Goal: Information Seeking & Learning: Learn about a topic

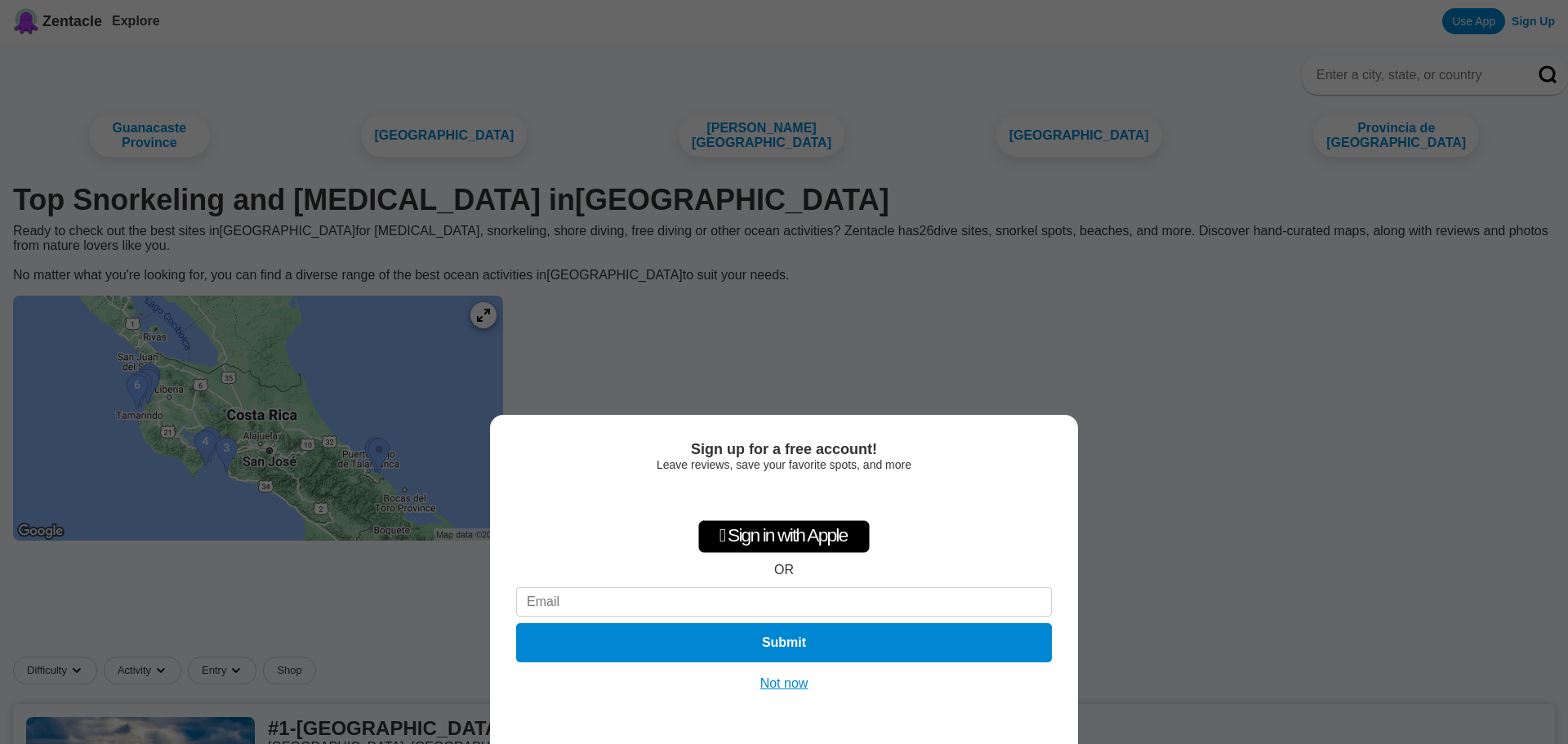
click at [398, 483] on div "Sign up for a free account! Leave reviews, save your favorite spots, and more …" at bounding box center [784, 372] width 1568 height 744
click at [786, 690] on button "Not now" at bounding box center [784, 684] width 58 height 16
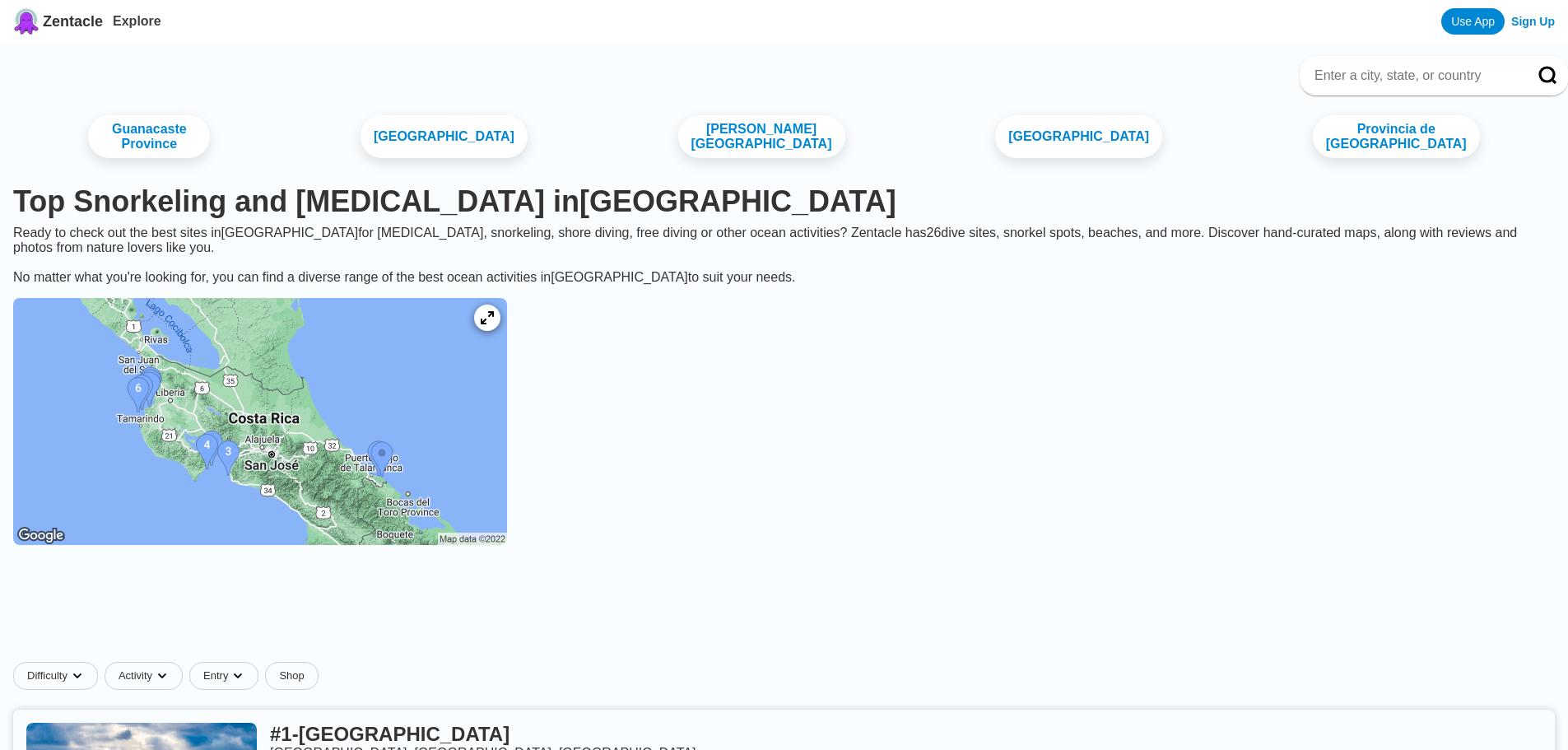
click at [400, 430] on img at bounding box center [259, 422] width 494 height 247
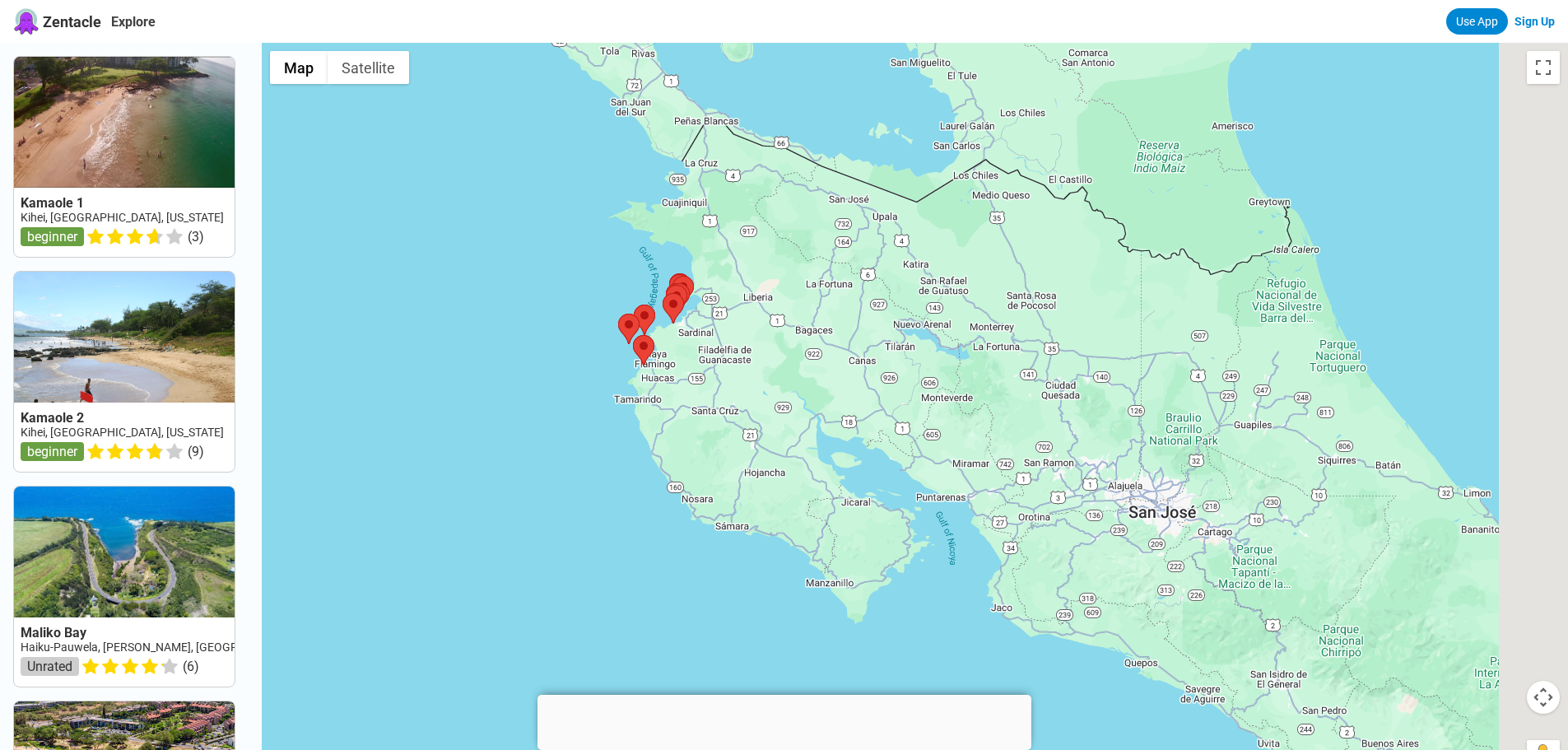
drag, startPoint x: 816, startPoint y: 310, endPoint x: 477, endPoint y: 175, distance: 364.9
click at [477, 175] on div at bounding box center [915, 417] width 1306 height 750
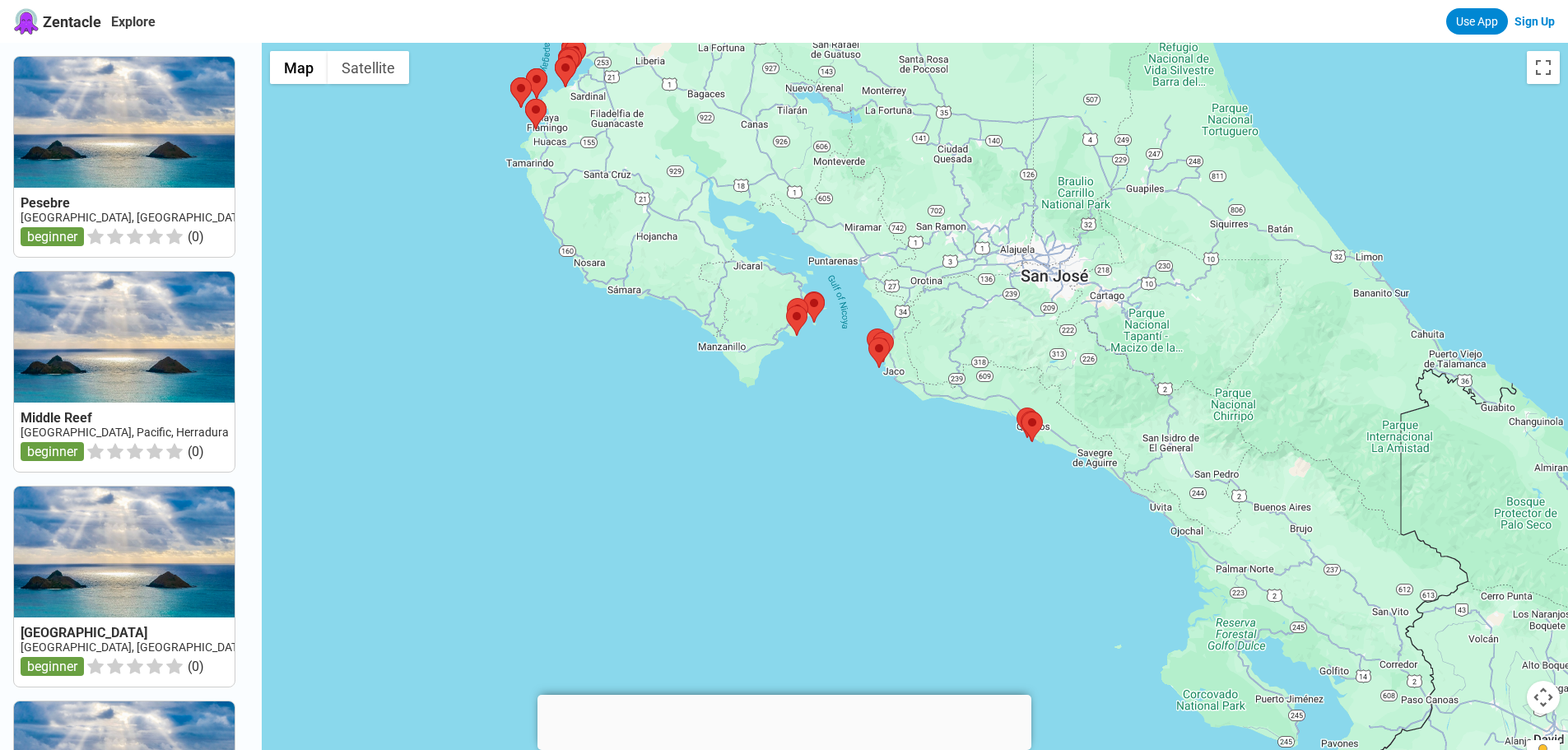
drag, startPoint x: 818, startPoint y: 364, endPoint x: 823, endPoint y: 217, distance: 147.1
click at [823, 217] on div at bounding box center [915, 417] width 1306 height 750
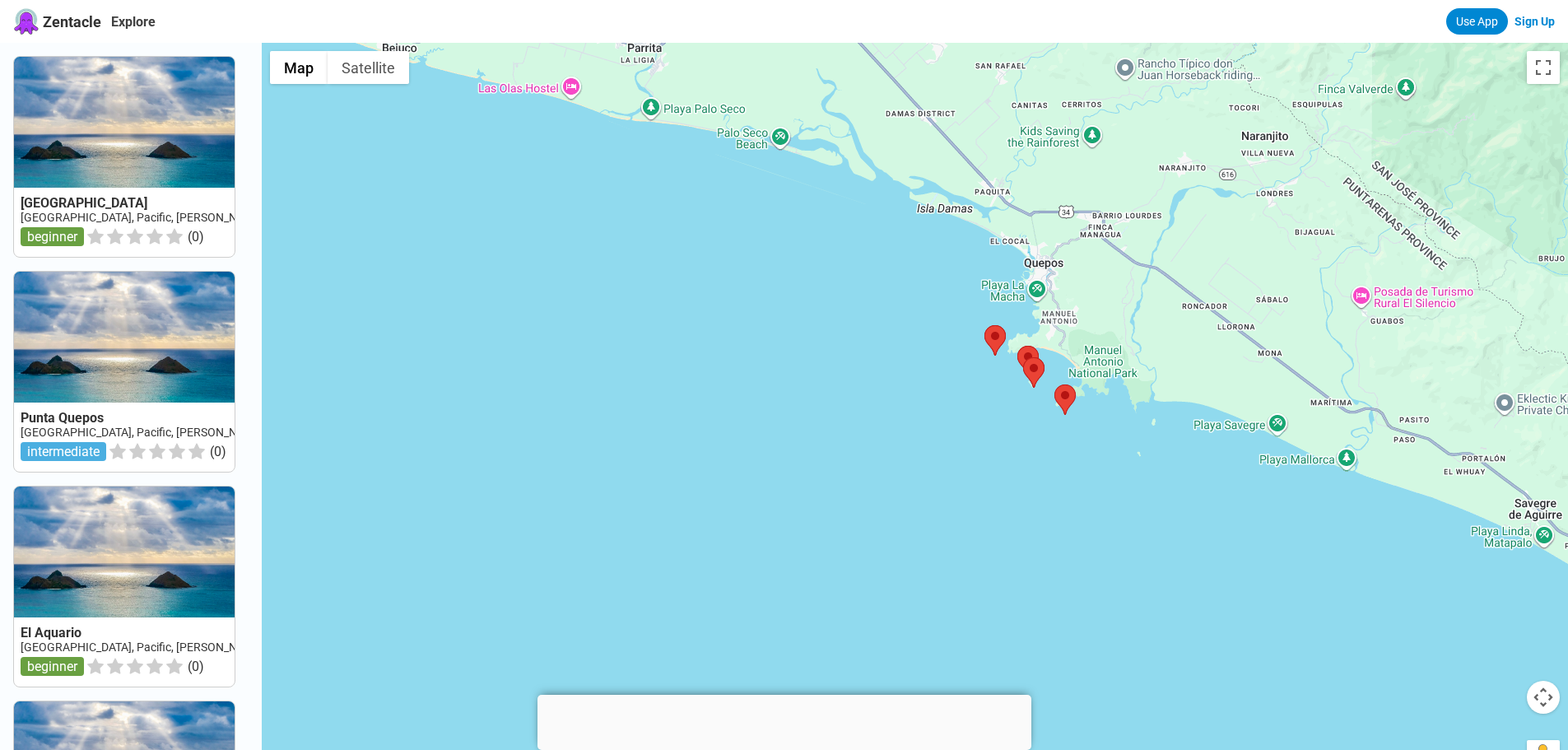
drag, startPoint x: 1092, startPoint y: 453, endPoint x: 897, endPoint y: 748, distance: 353.6
click at [898, 749] on html "Zentacle Explore Use App Sign Up [GEOGRAPHIC_DATA] [GEOGRAPHIC_DATA], [GEOGRAPH…" at bounding box center [784, 675] width 1568 height 1351
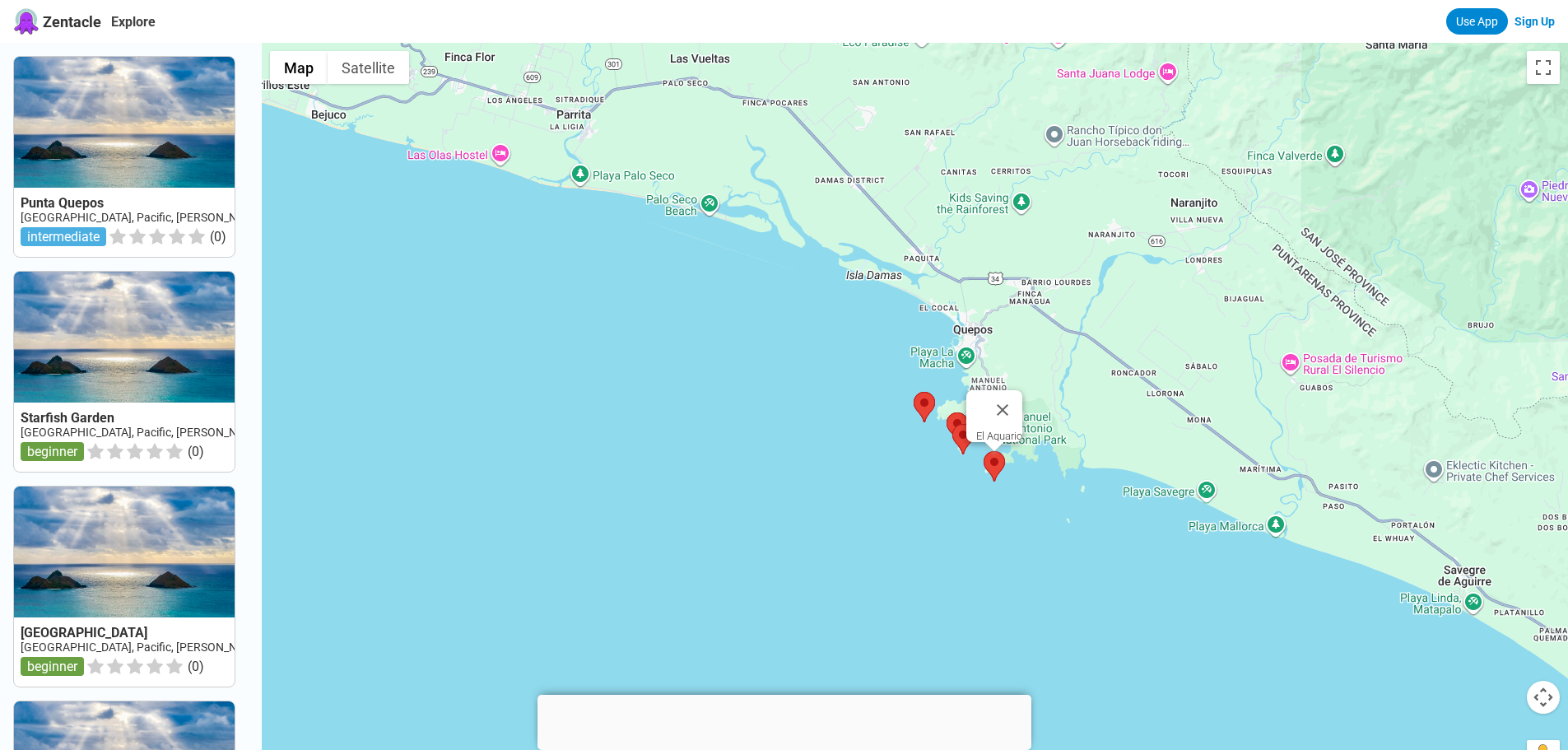
click at [984, 451] on area at bounding box center [984, 451] width 0 height 0
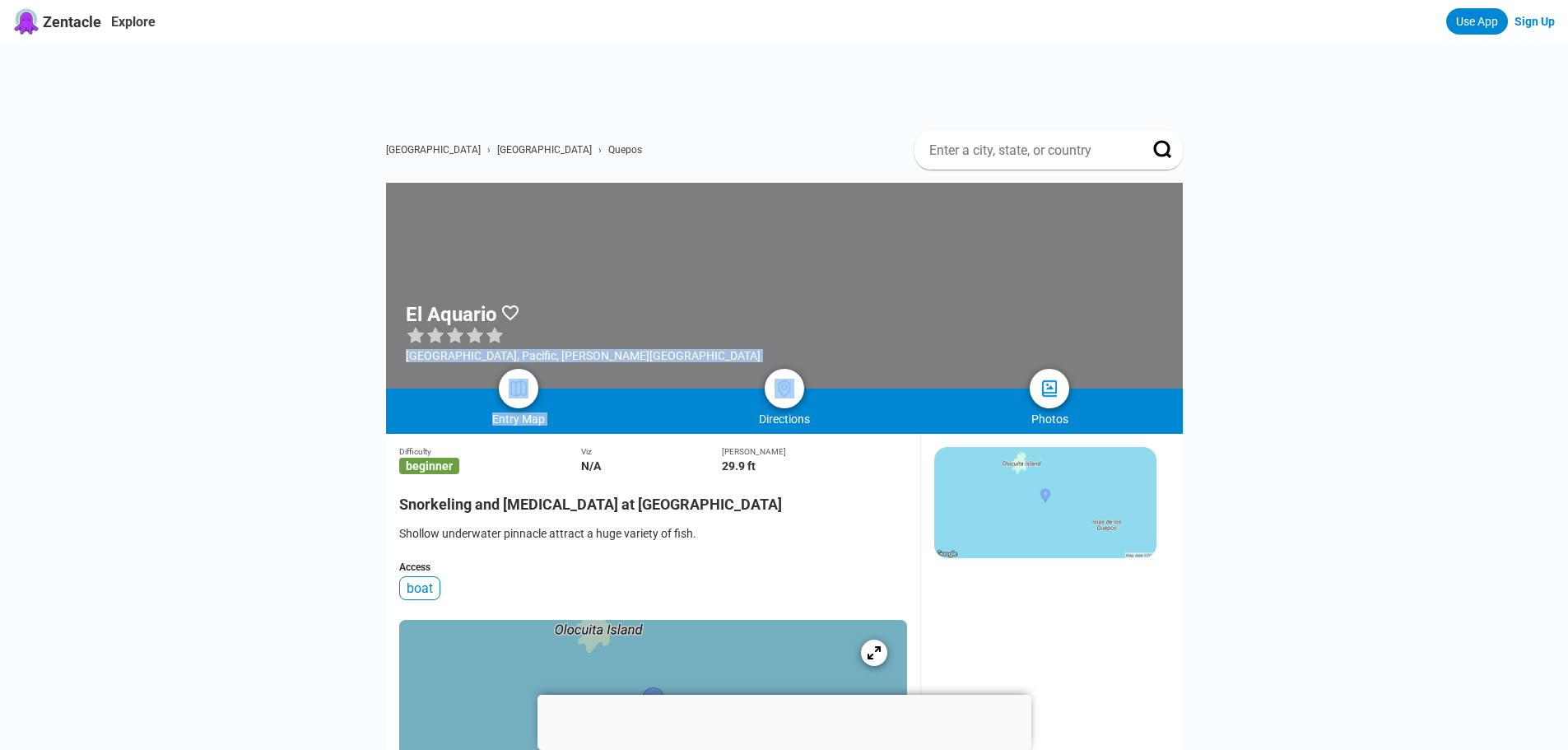
drag, startPoint x: 697, startPoint y: 393, endPoint x: 506, endPoint y: 344, distance: 197.2
click at [506, 344] on div "El Aquario [GEOGRAPHIC_DATA], [GEOGRAPHIC_DATA], [PERSON_NAME][GEOGRAPHIC_DATA]…" at bounding box center [784, 308] width 797 height 251
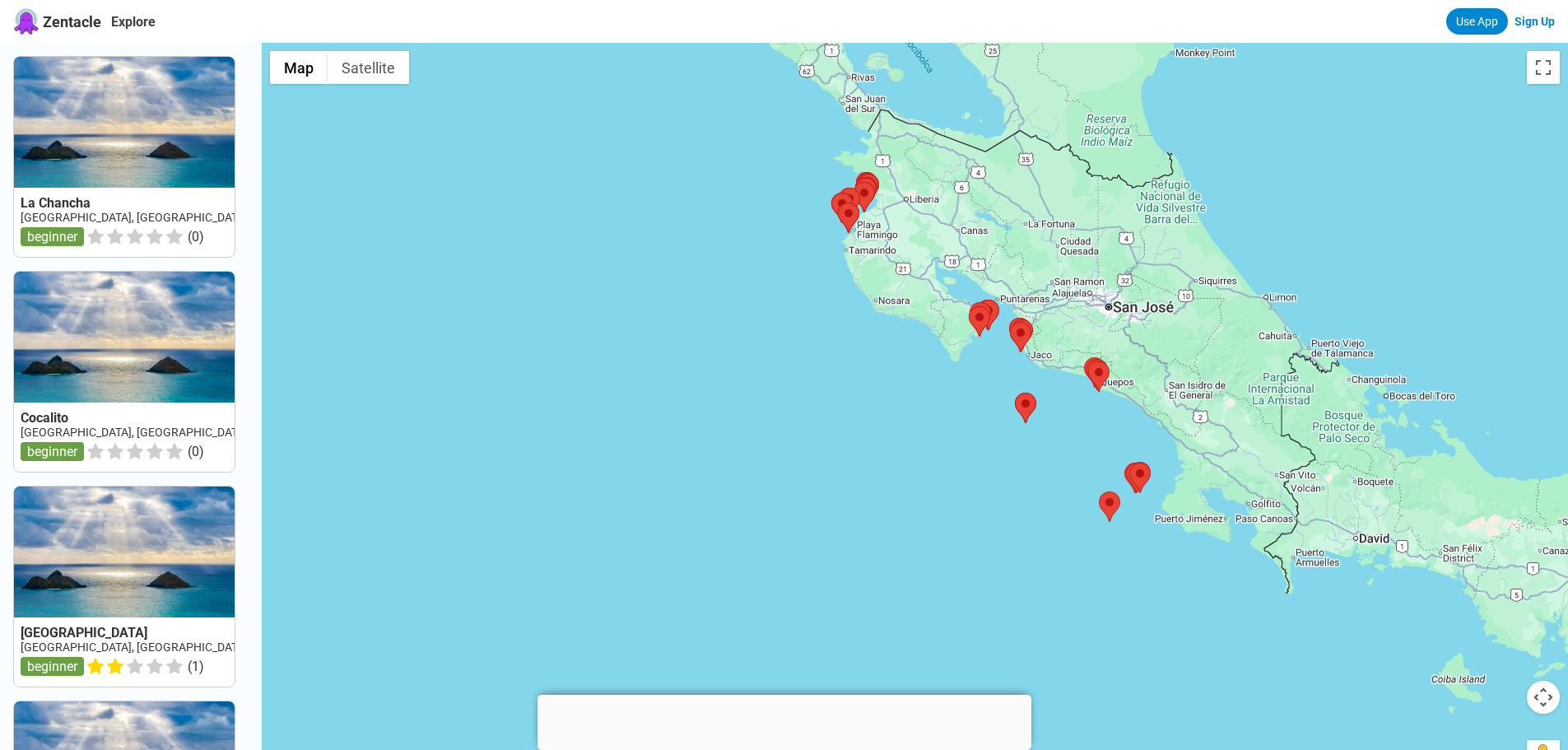
drag, startPoint x: 1074, startPoint y: 430, endPoint x: 1094, endPoint y: 357, distance: 75.7
click at [1094, 357] on img at bounding box center [1094, 372] width 22 height 30
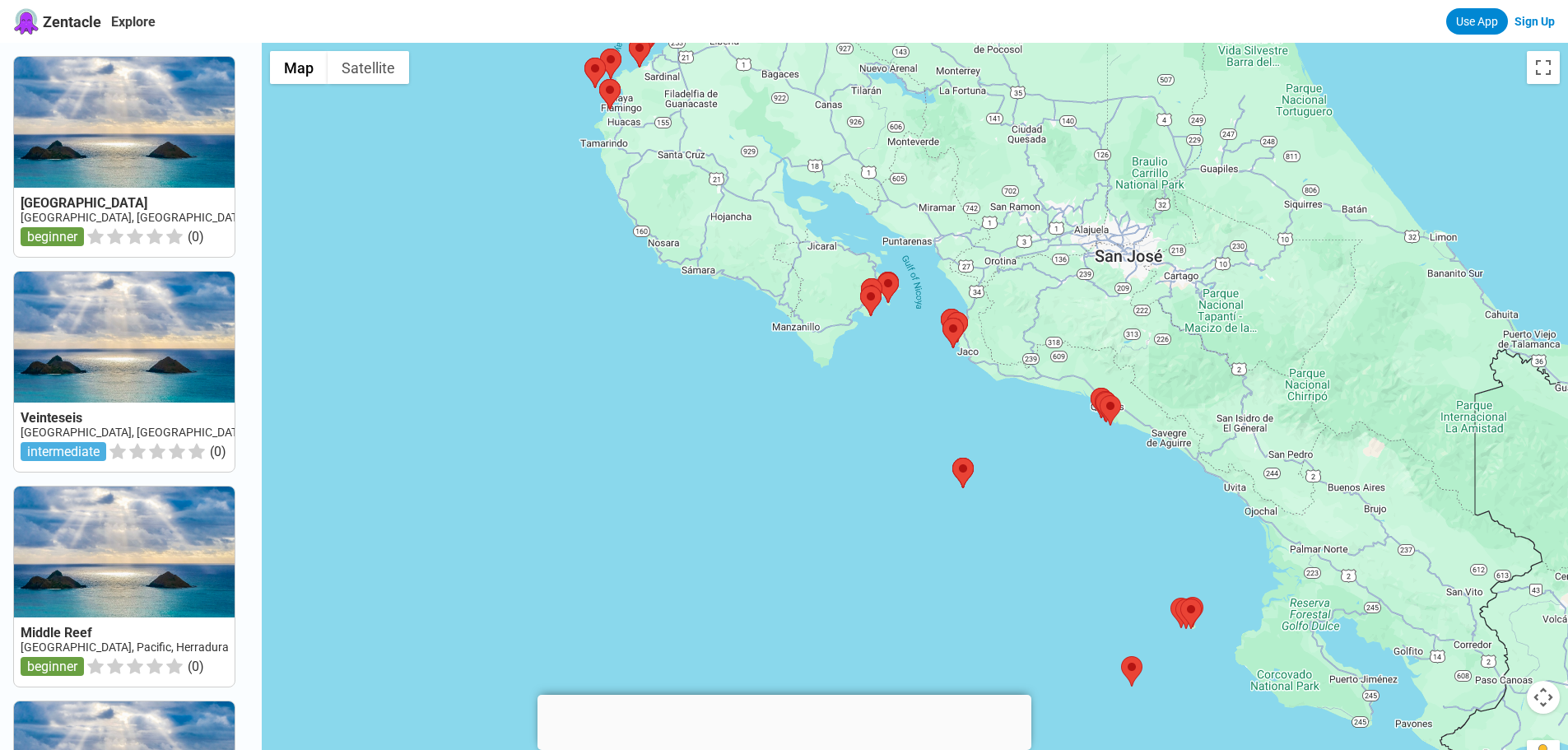
click at [964, 319] on img at bounding box center [953, 333] width 22 height 30
click at [943, 318] on area at bounding box center [943, 318] width 0 height 0
